Goal: Task Accomplishment & Management: Manage account settings

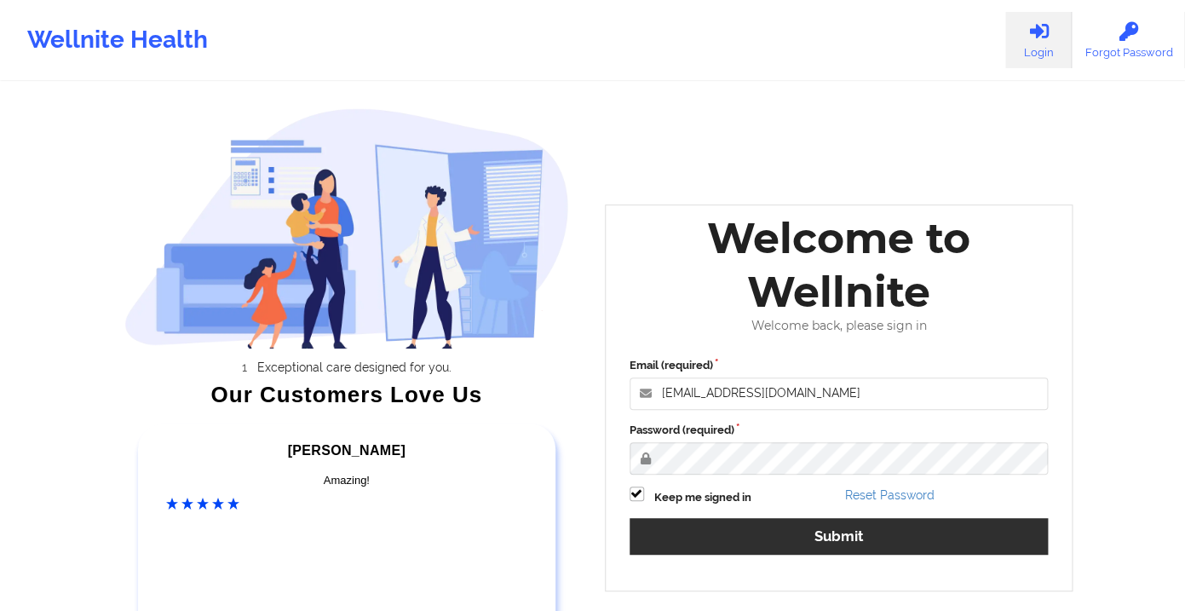
type input "[EMAIL_ADDRESS][DOMAIN_NAME]"
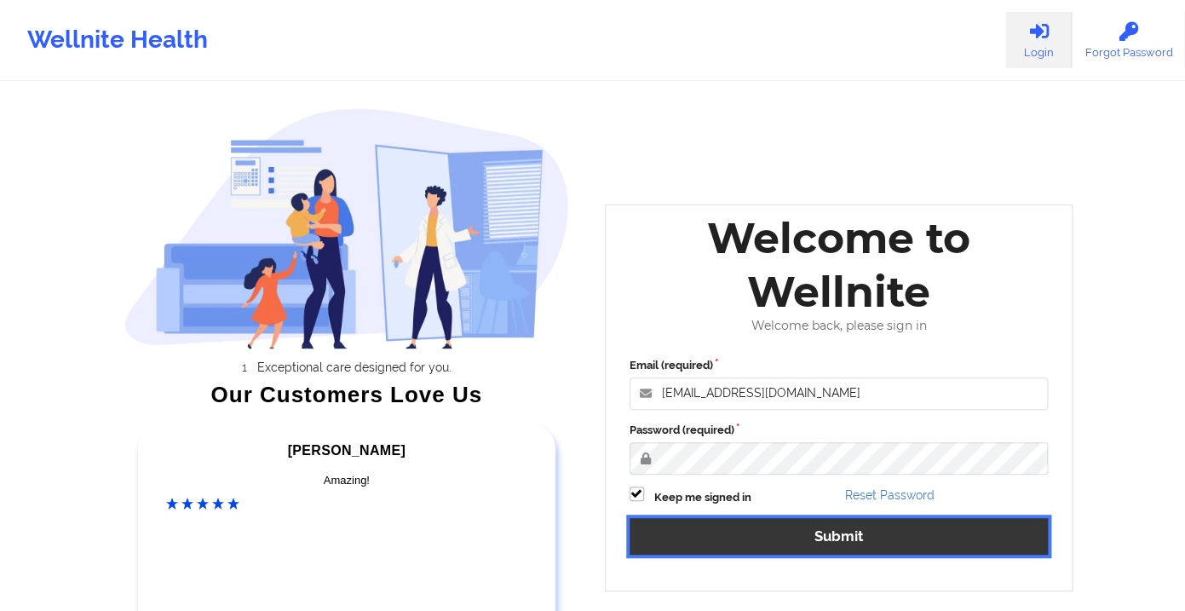
click at [799, 525] on button "Submit" at bounding box center [839, 536] width 419 height 37
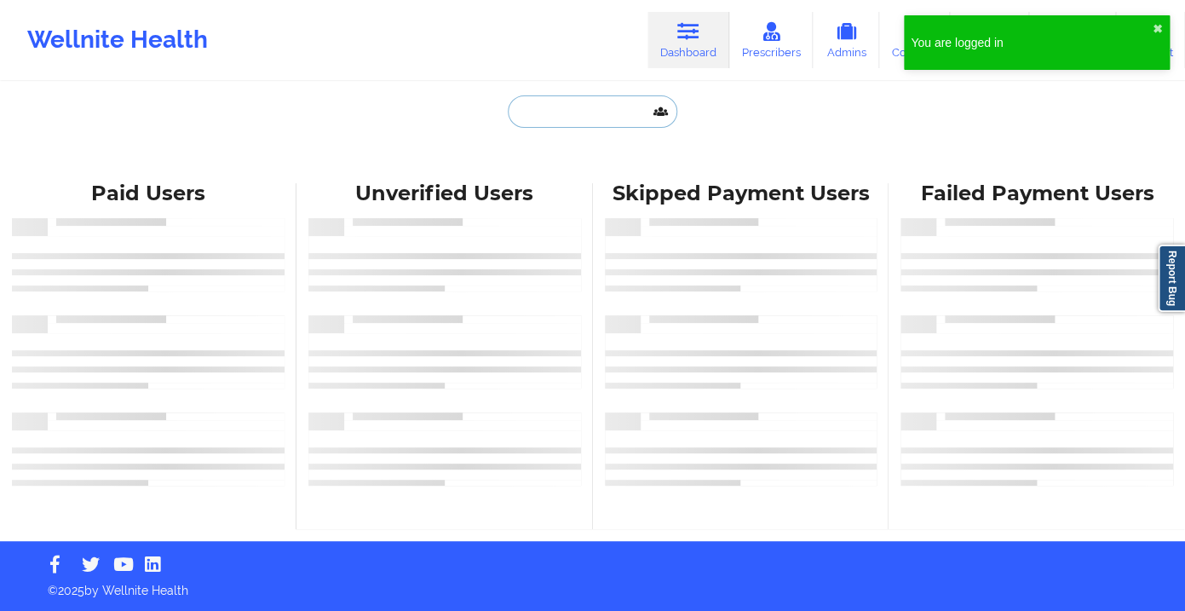
click at [552, 115] on input "text" at bounding box center [592, 111] width 169 height 32
paste input "[EMAIL_ADDRESS][DOMAIN_NAME]"
type input "[EMAIL_ADDRESS][DOMAIN_NAME]"
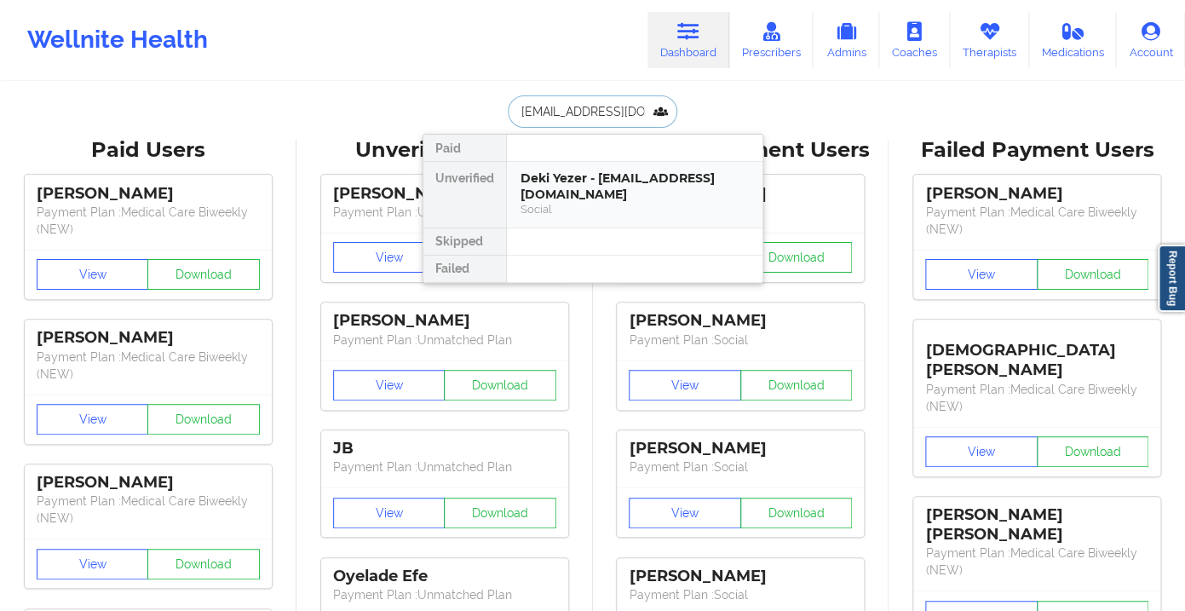
click at [587, 187] on div "Deki Yezer - [EMAIL_ADDRESS][DOMAIN_NAME]" at bounding box center [634, 186] width 228 height 32
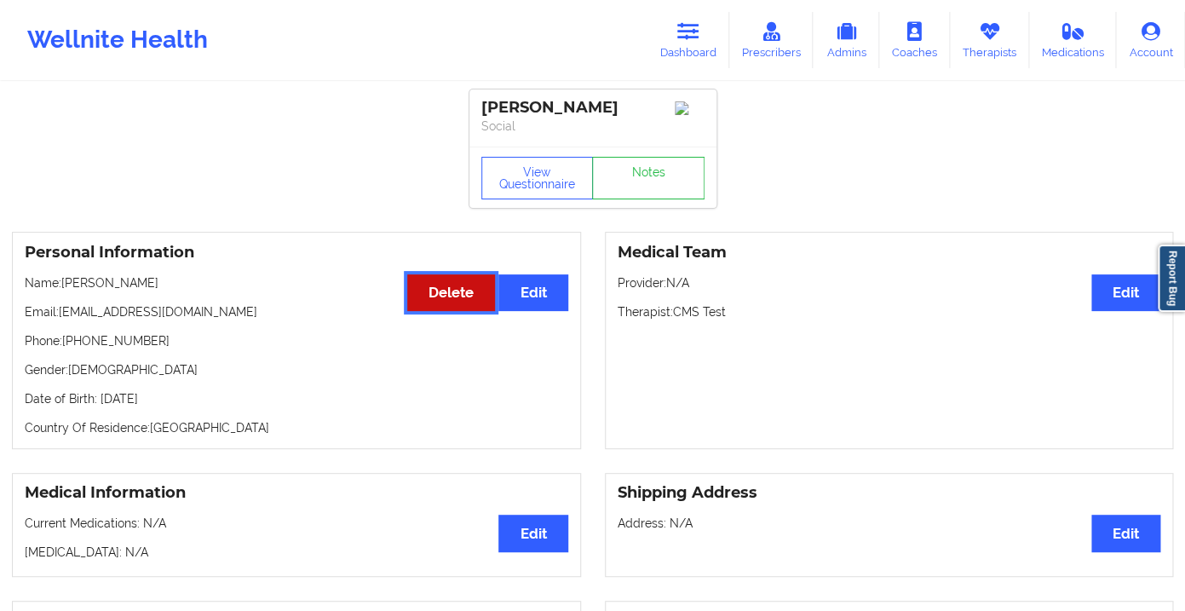
click at [435, 302] on button "Delete" at bounding box center [451, 292] width 88 height 37
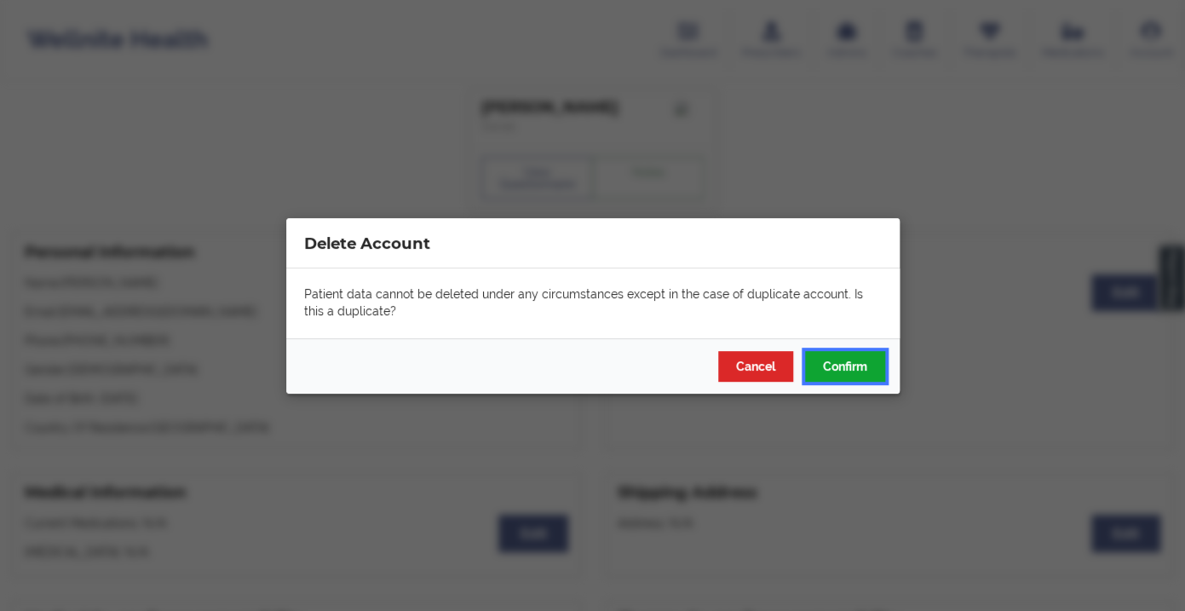
click at [838, 370] on button "Confirm" at bounding box center [844, 365] width 80 height 31
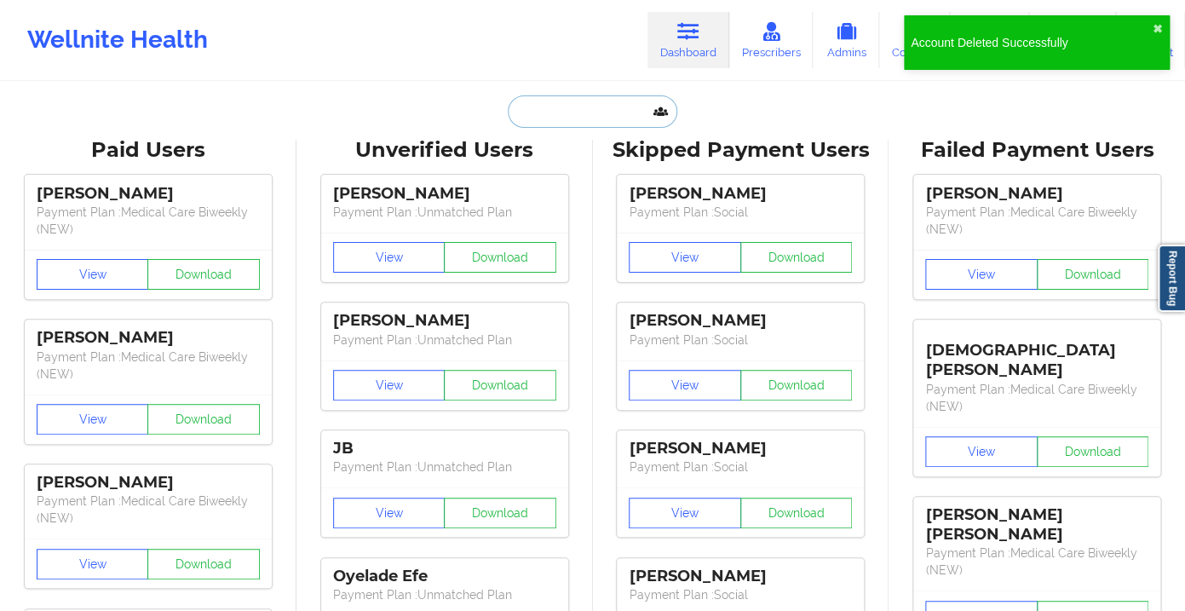
click at [543, 103] on input "text" at bounding box center [592, 111] width 169 height 32
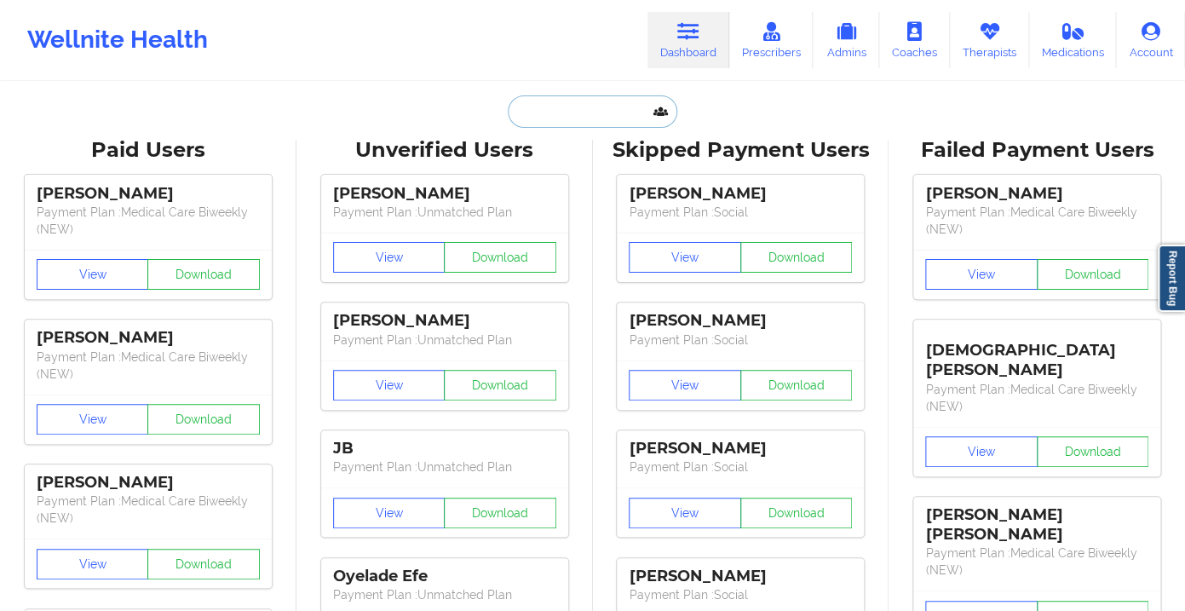
paste input "[EMAIL_ADDRESS][DOMAIN_NAME]"
type input "[EMAIL_ADDRESS][DOMAIN_NAME]"
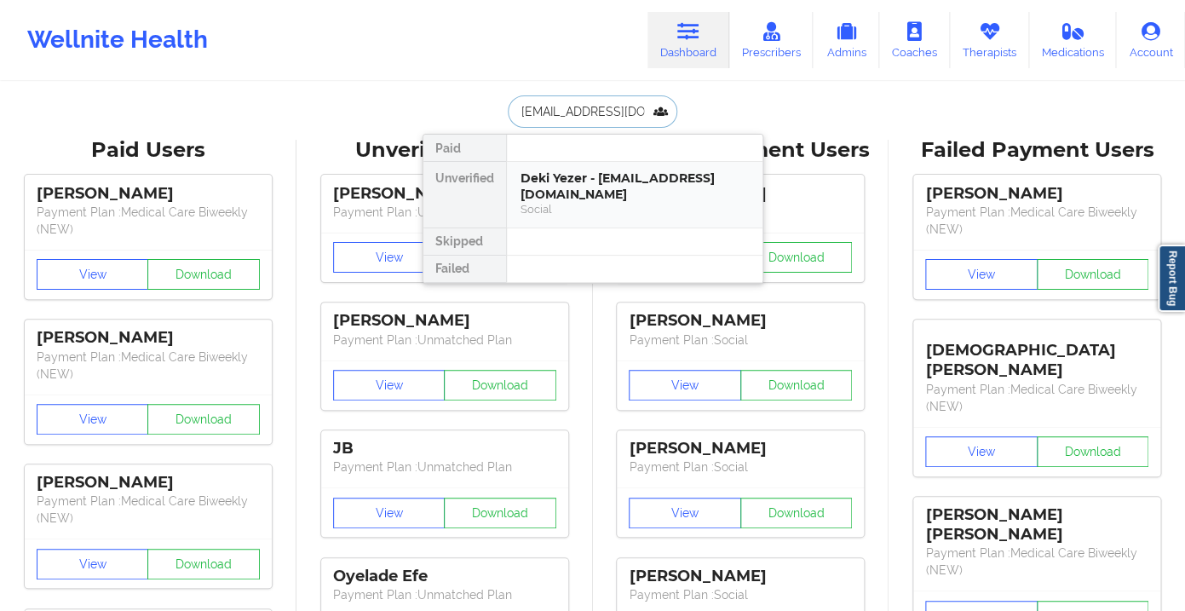
click at [600, 202] on div "Social" at bounding box center [634, 209] width 228 height 14
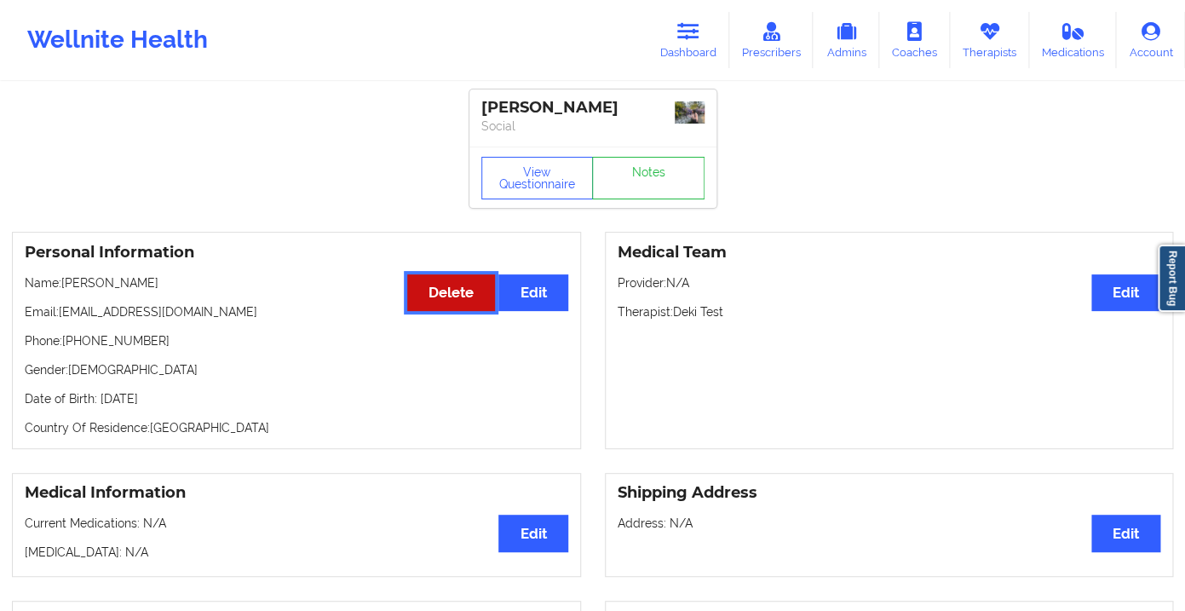
click at [451, 292] on button "Delete" at bounding box center [451, 292] width 88 height 37
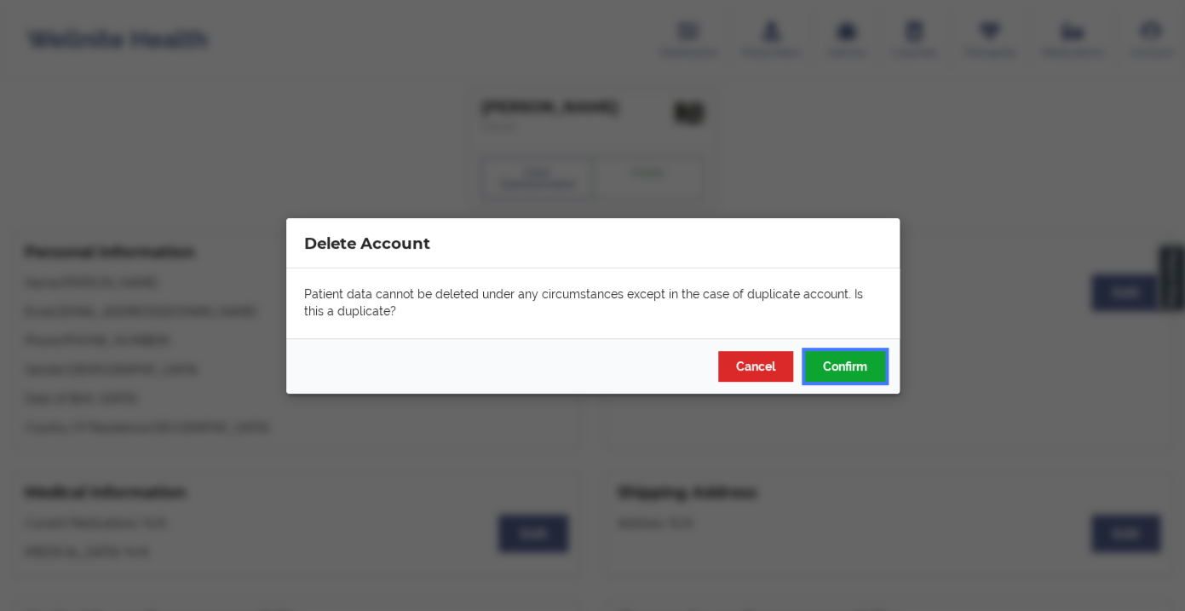
click at [865, 369] on button "Confirm" at bounding box center [844, 365] width 80 height 31
